Goal: Task Accomplishment & Management: Manage account settings

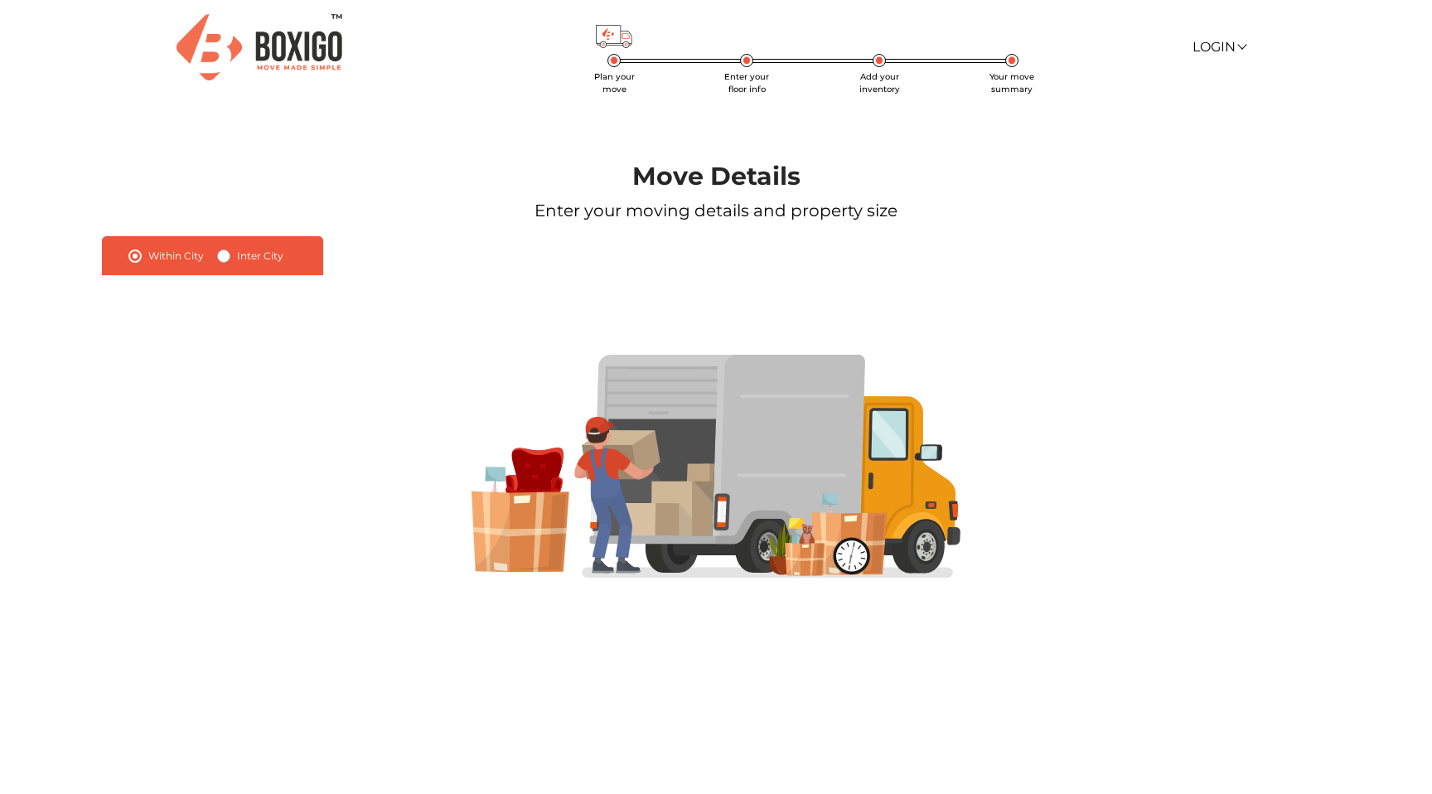
click at [237, 258] on label "Inter City" at bounding box center [260, 256] width 46 height 20
click at [225, 258] on input "Inter City" at bounding box center [223, 254] width 13 height 17
radio input "true"
click at [187, 254] on label "Within City" at bounding box center [176, 256] width 56 height 20
click at [142, 254] on input "Within City" at bounding box center [134, 254] width 13 height 17
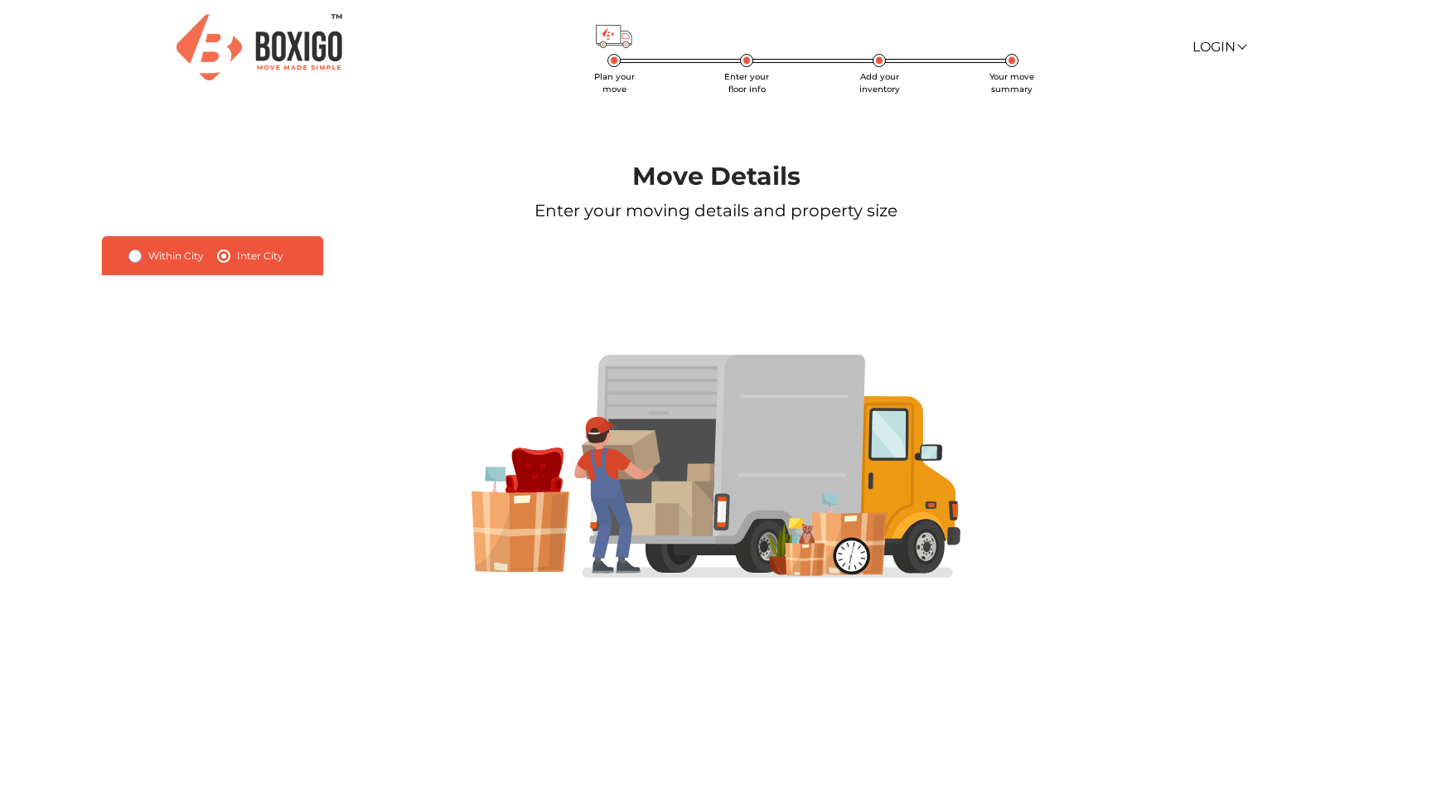
radio input "true"
click at [285, 59] on img at bounding box center [260, 46] width 166 height 65
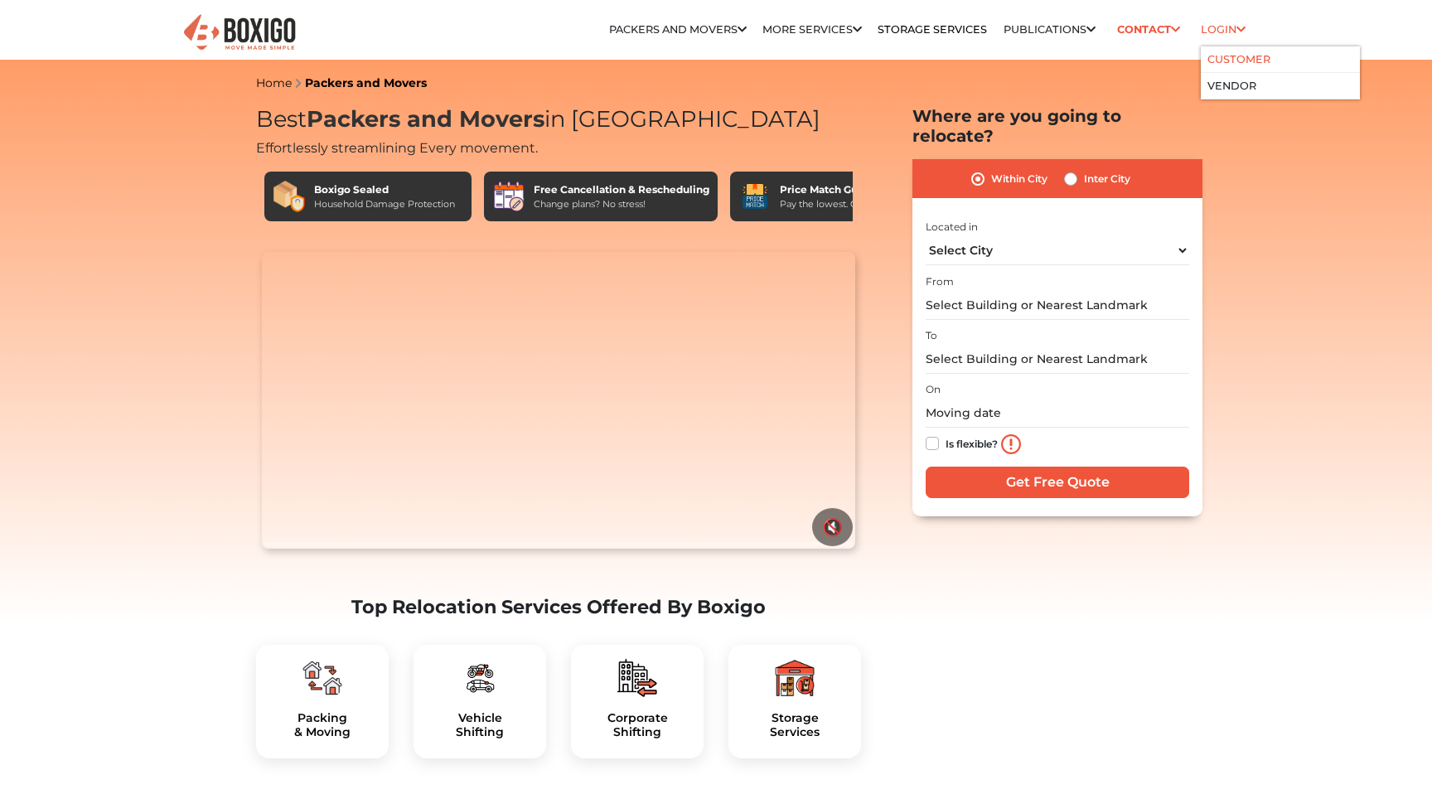
click at [1234, 58] on link "Customer" at bounding box center [1239, 59] width 63 height 12
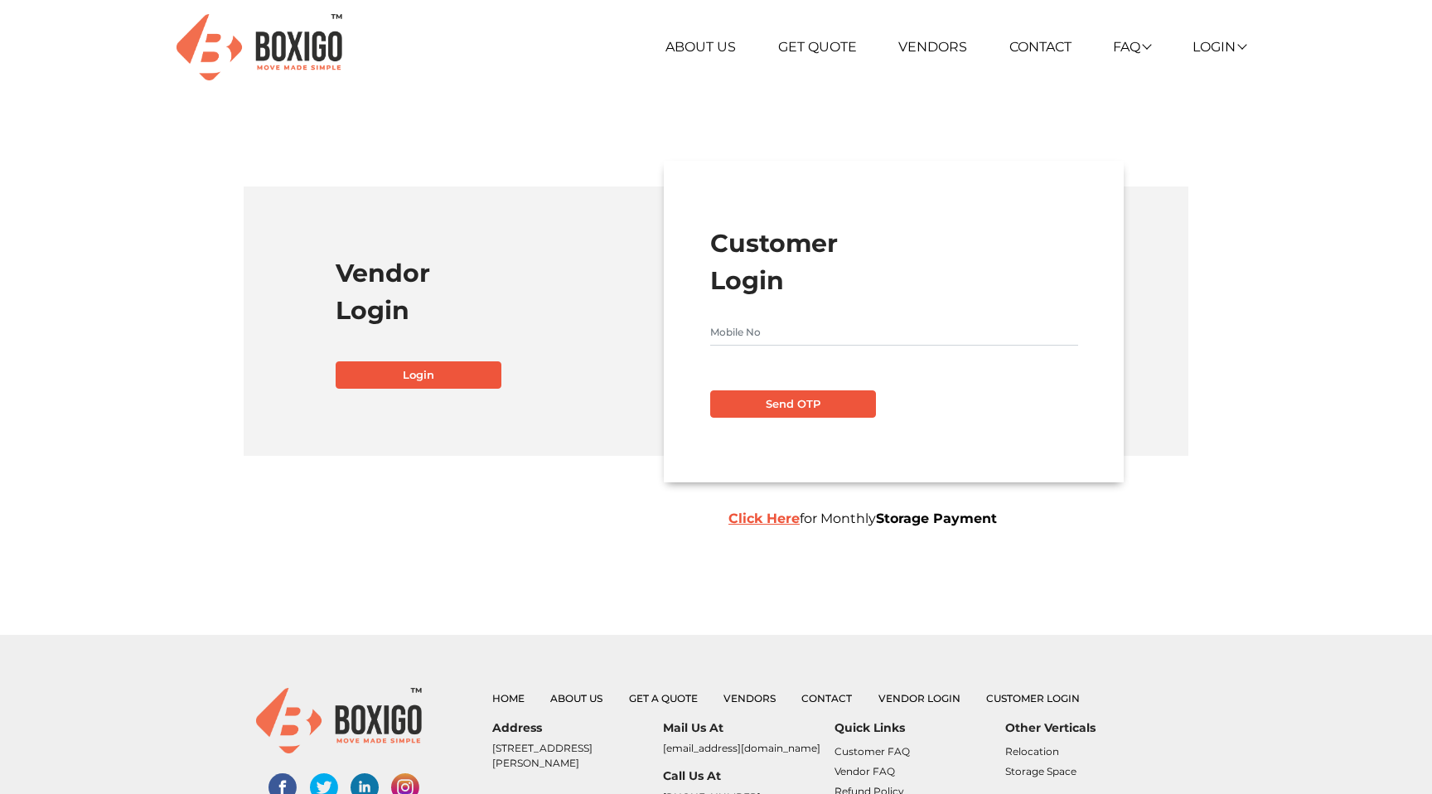
click at [846, 319] on input "text" at bounding box center [894, 332] width 368 height 27
type input "9972460896"
click at [814, 398] on button "Send OTP" at bounding box center [793, 404] width 166 height 28
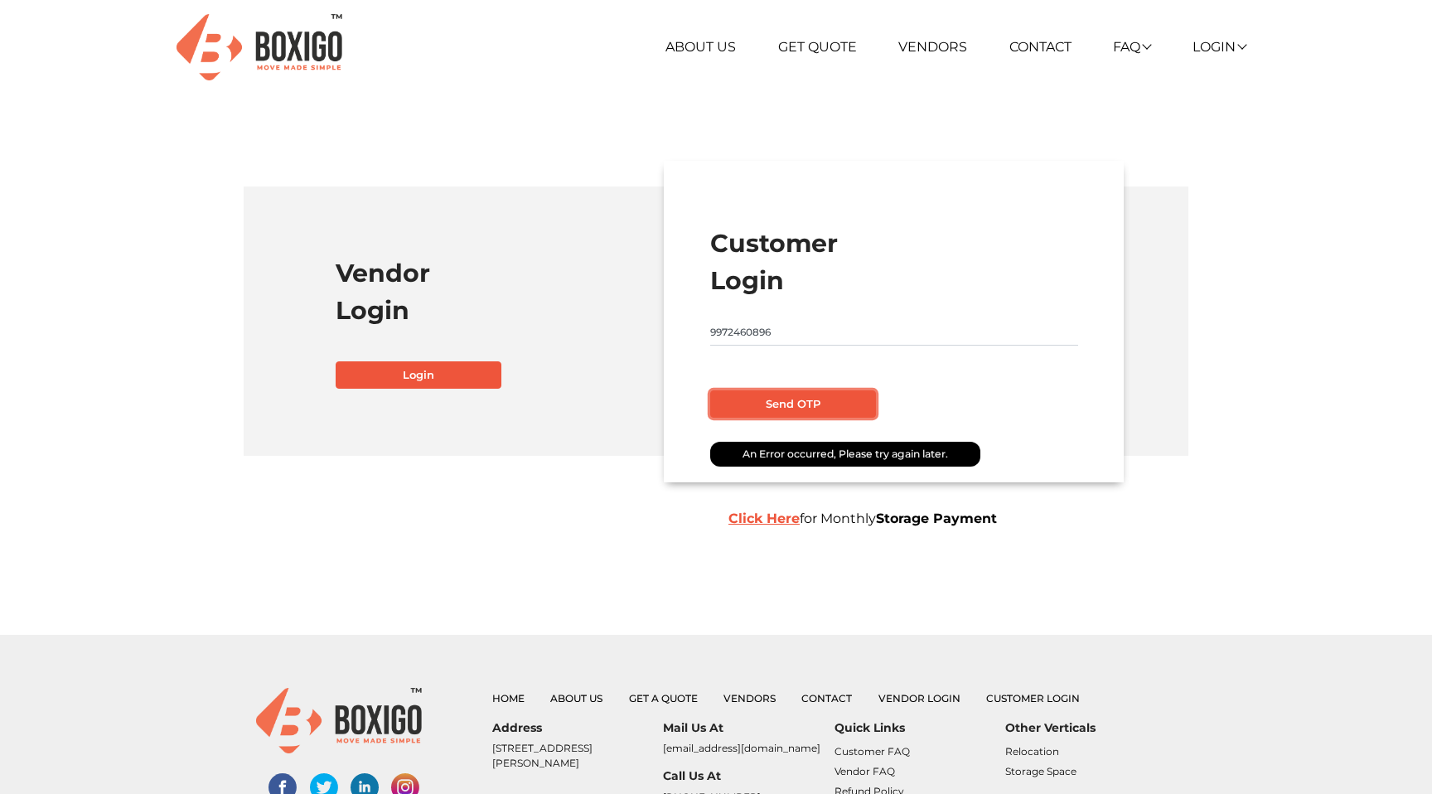
click at [788, 404] on button "Send OTP" at bounding box center [793, 404] width 166 height 28
click at [782, 413] on button "Send OTP" at bounding box center [793, 404] width 166 height 28
